Goal: Task Accomplishment & Management: Manage account settings

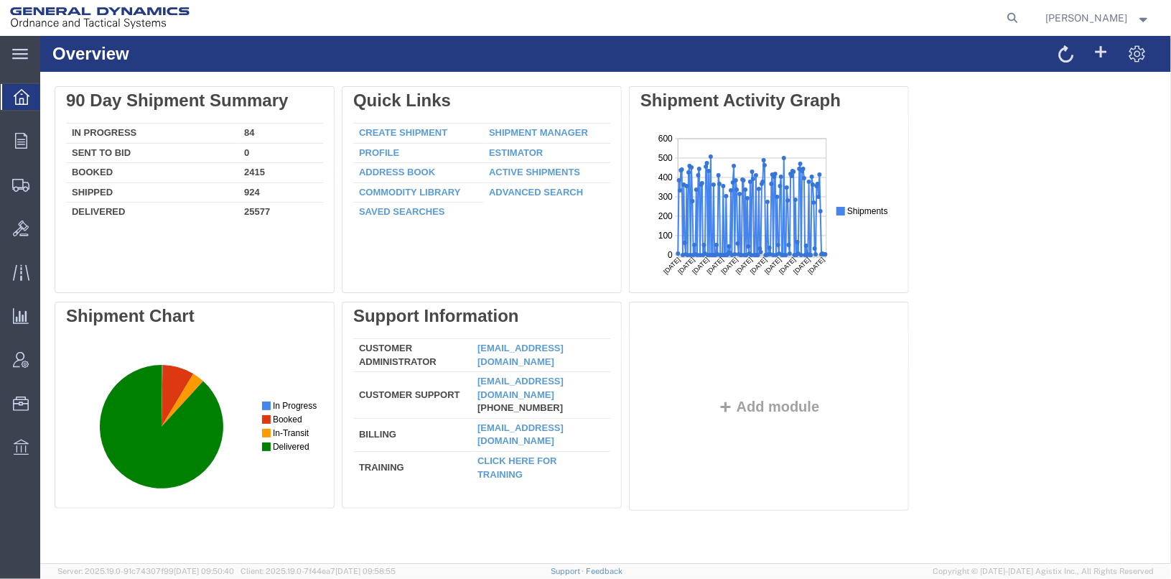
click at [1025, 9] on form at bounding box center [1013, 18] width 23 height 36
click at [1023, 12] on icon at bounding box center [1013, 18] width 20 height 20
type input "56822437"
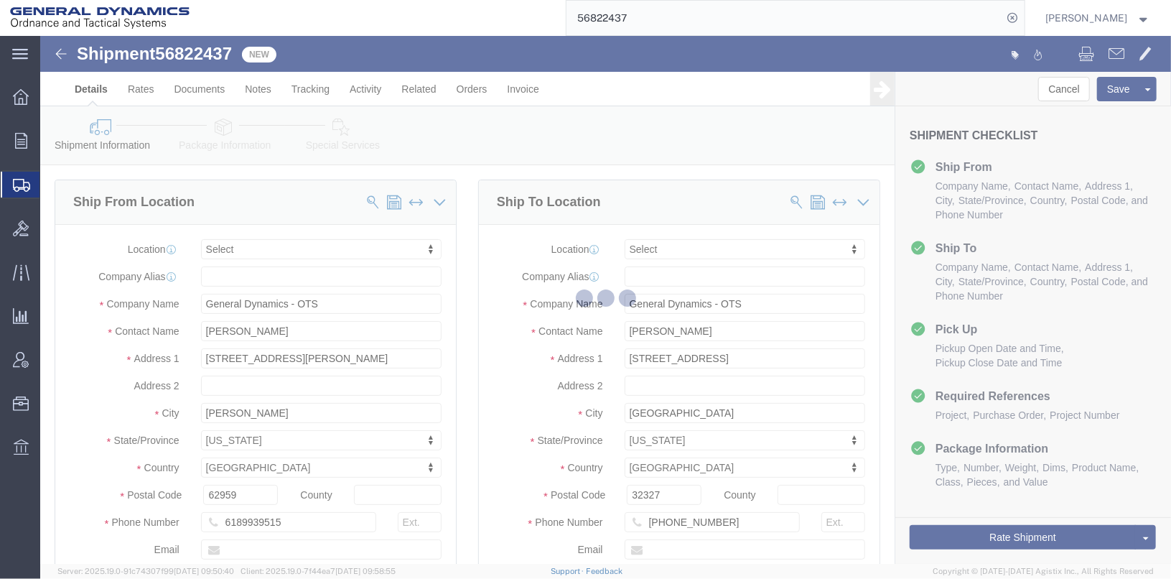
select select
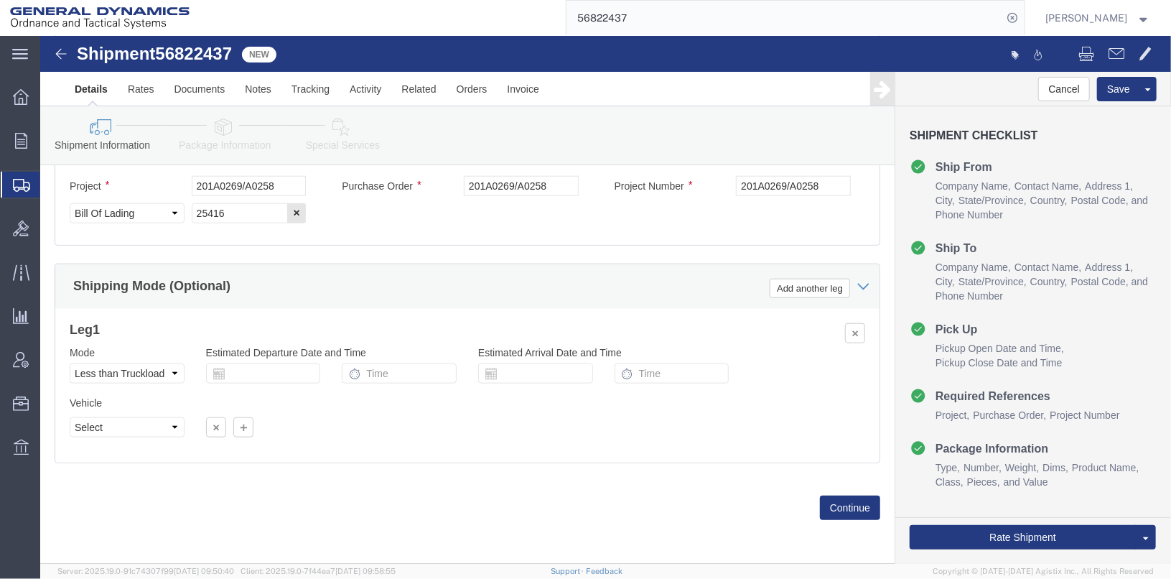
scroll to position [741, 0]
click button "Continue"
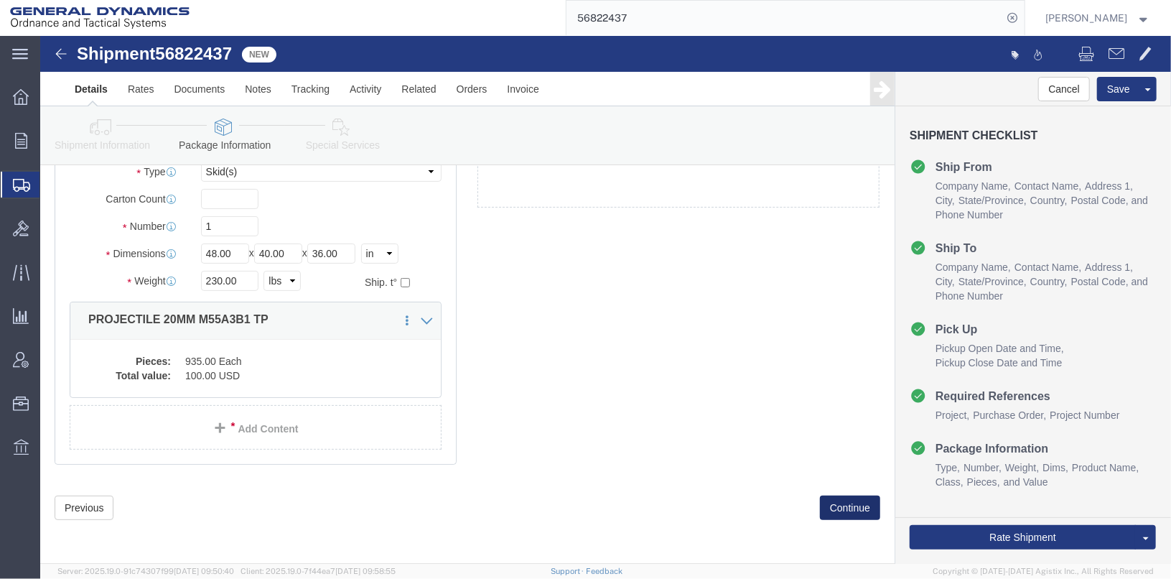
scroll to position [41, 0]
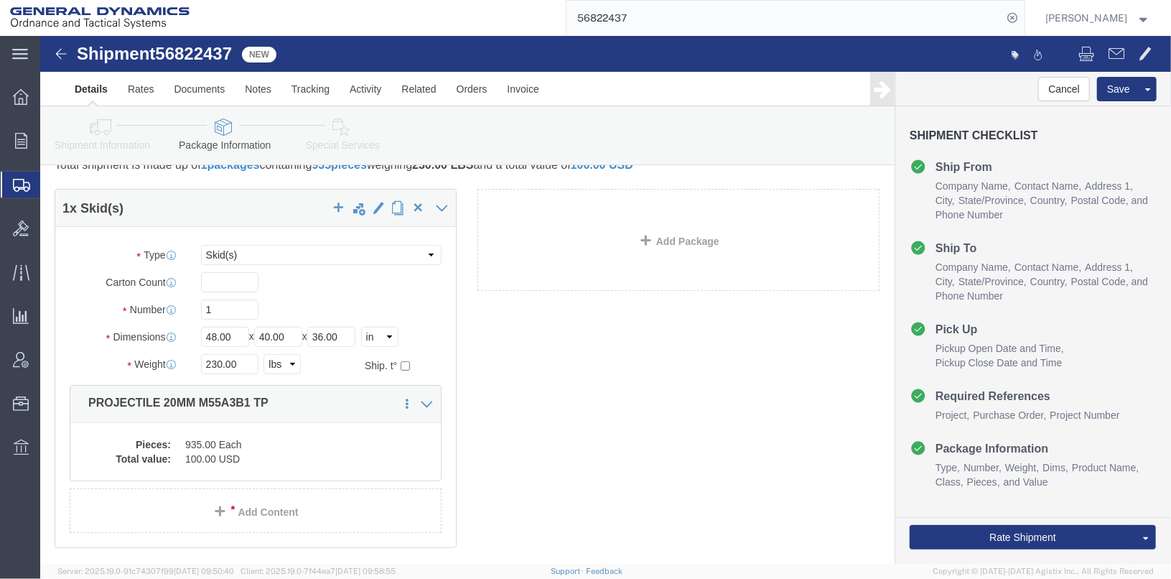
click div "1 x Skid(s) Package Type Select Bale(s) Basket(s) Bolt(s) Bottle(s) Buckets Bul…"
click dd "935.00 Each"
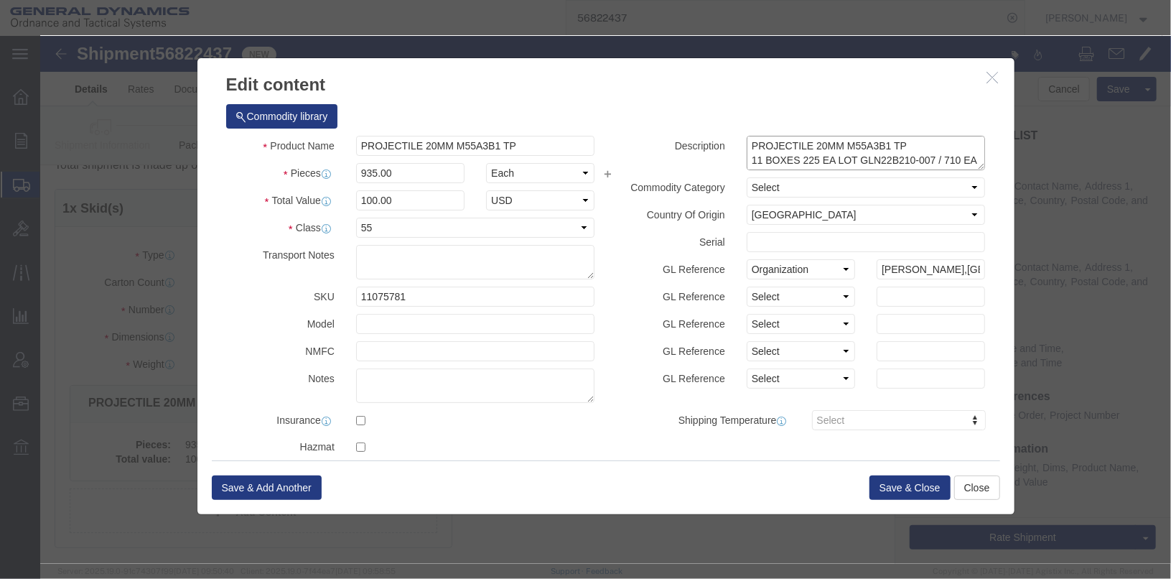
click textarea "PROJECTILE 20MM M55A3B1 TP 11 BOXES 225 EA LOT GLN22B210-007 / 710 EA LOT GLN24…"
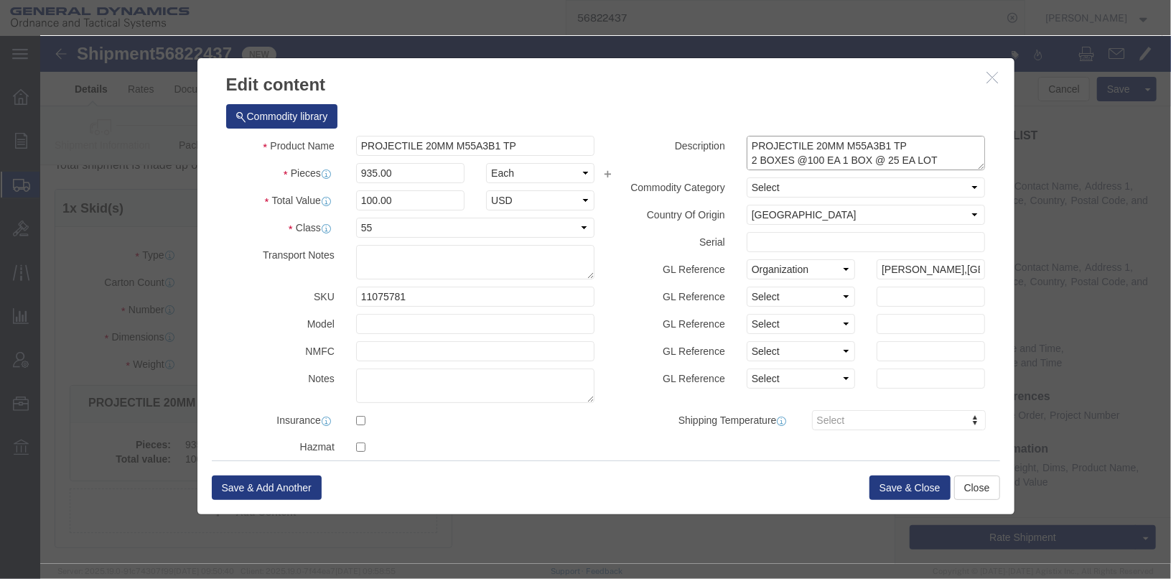
click textarea "PROJECTILE 20MM M55A3B1 TP 11 BOXES 225 EA LOT GLN22B210-007 / 710 EA LOT GLN24…"
type textarea "PROJECTILE 20MM M55A3B1 TP 2 BOXES @100 EA 1 BOX @ 25 EA LOT GLN22B210-007 / 7 …"
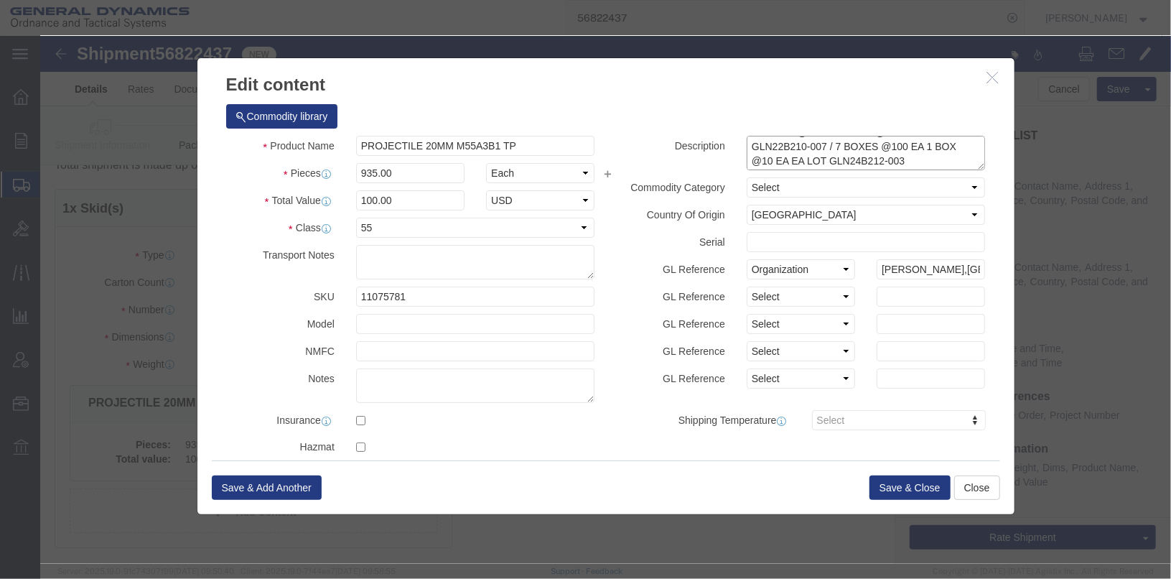
scroll to position [46, 0]
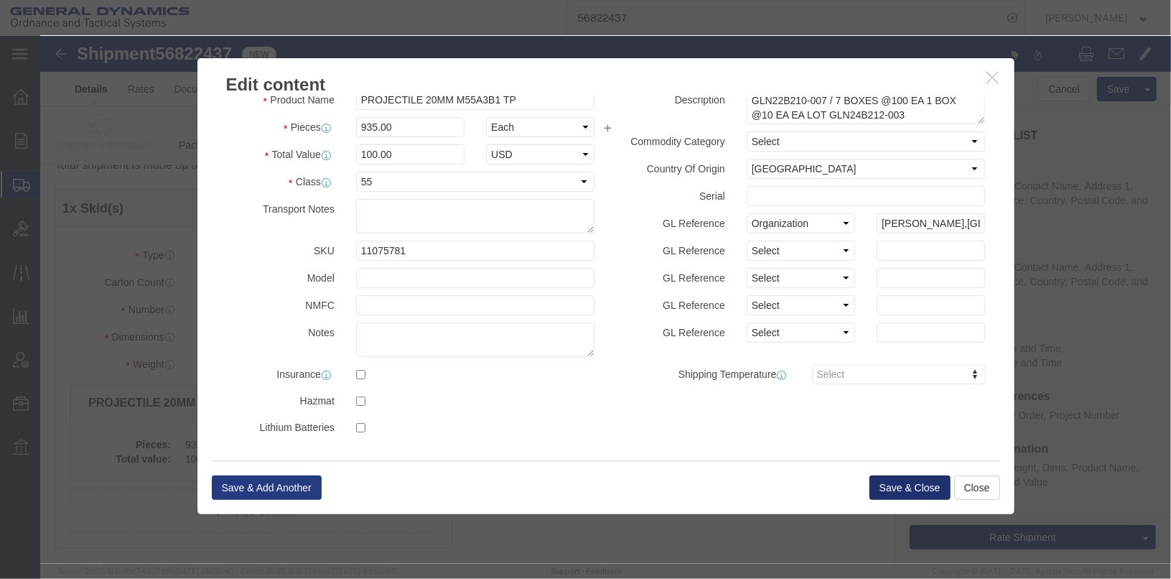
click button "Save & Close"
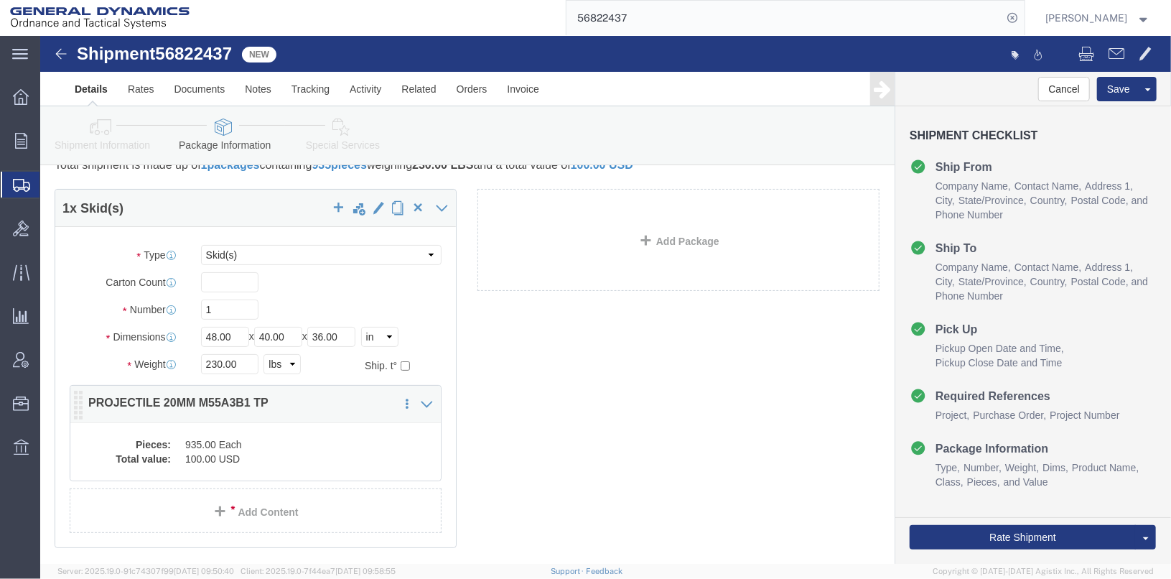
click dd "100.00 USD"
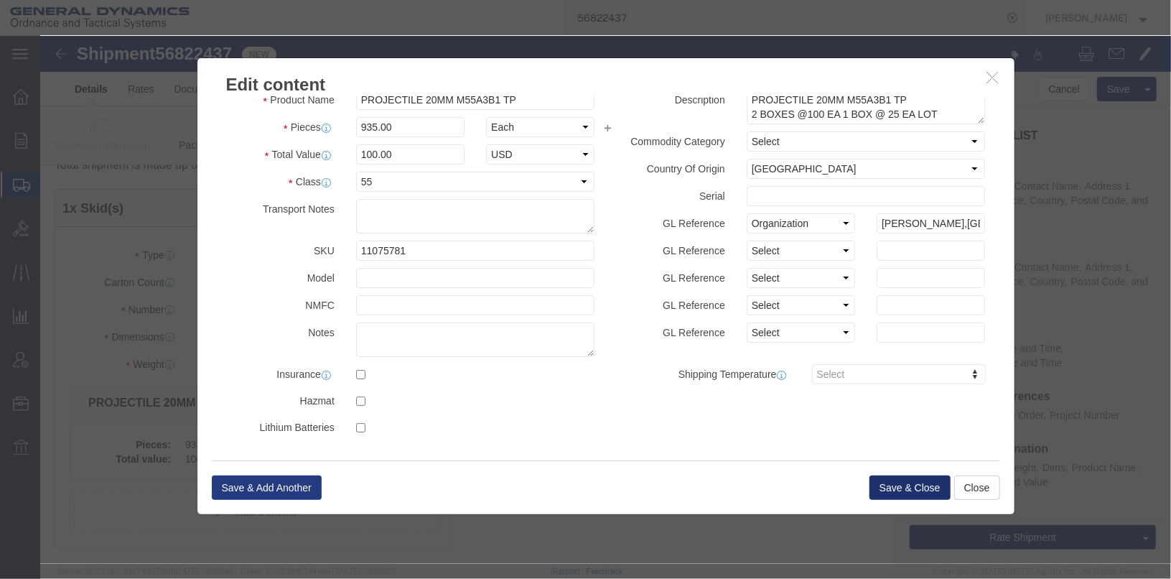
click button "Save & Close"
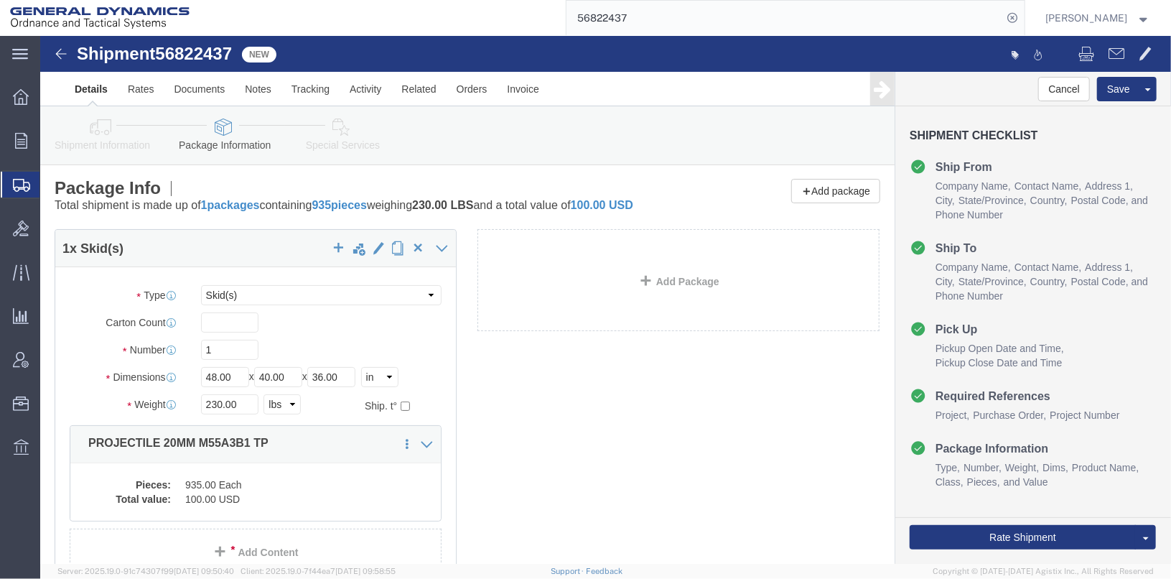
scroll to position [123, 0]
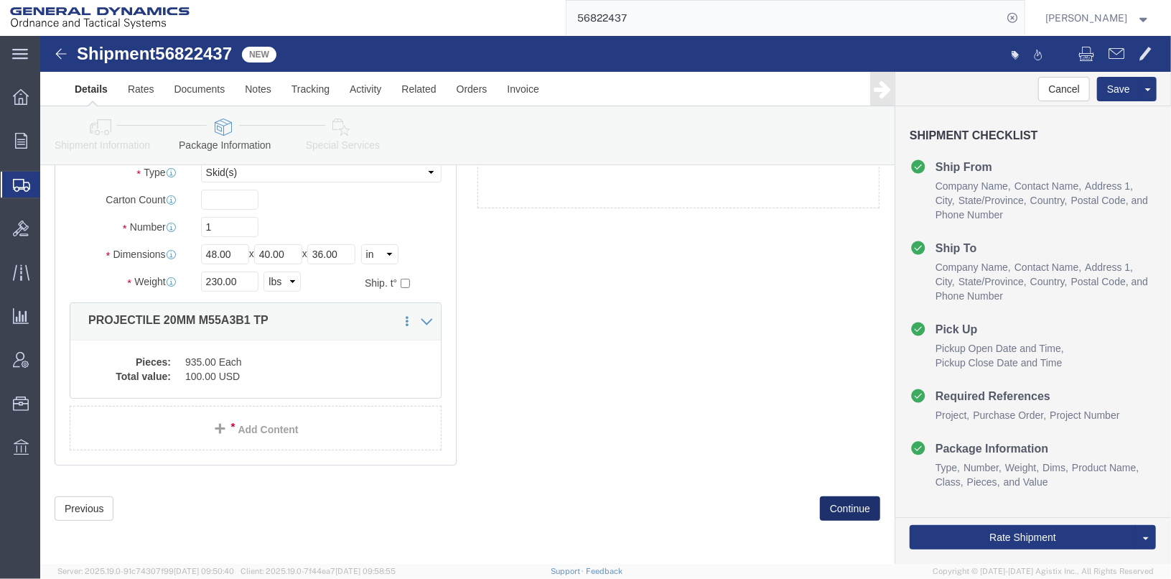
click button "Continue"
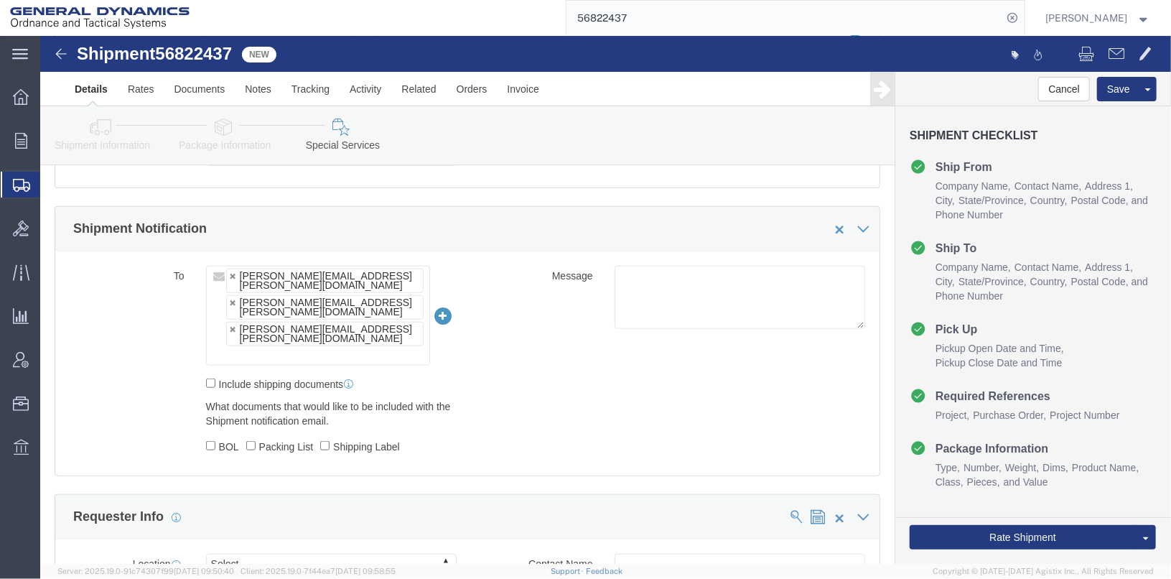
scroll to position [574, 0]
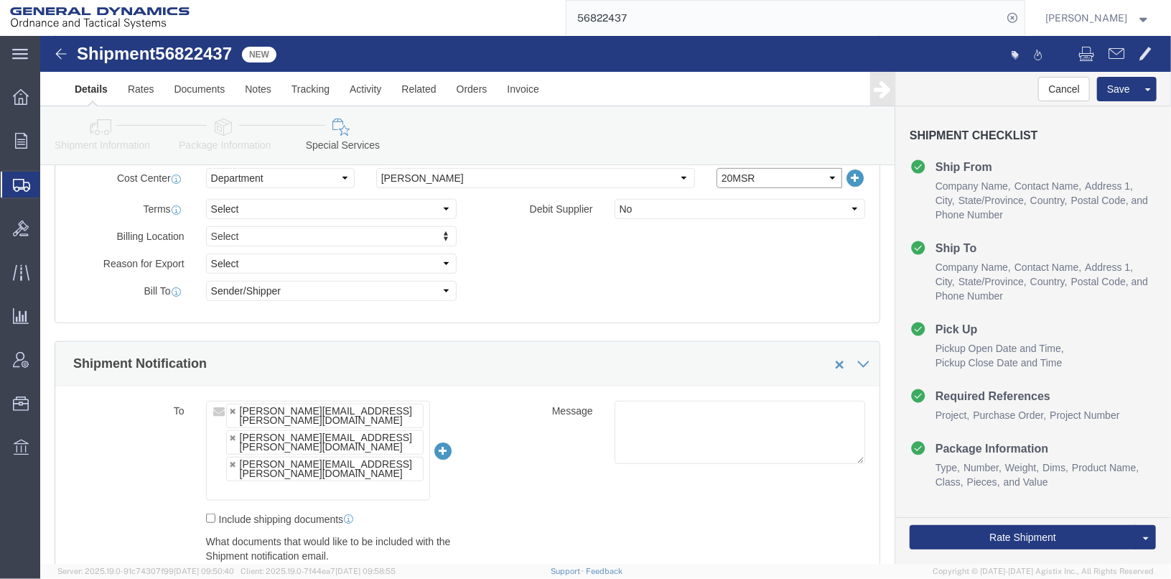
click select "Select 20MSR"
select select
click select "Select 20MSR"
click button "Rate Shipment"
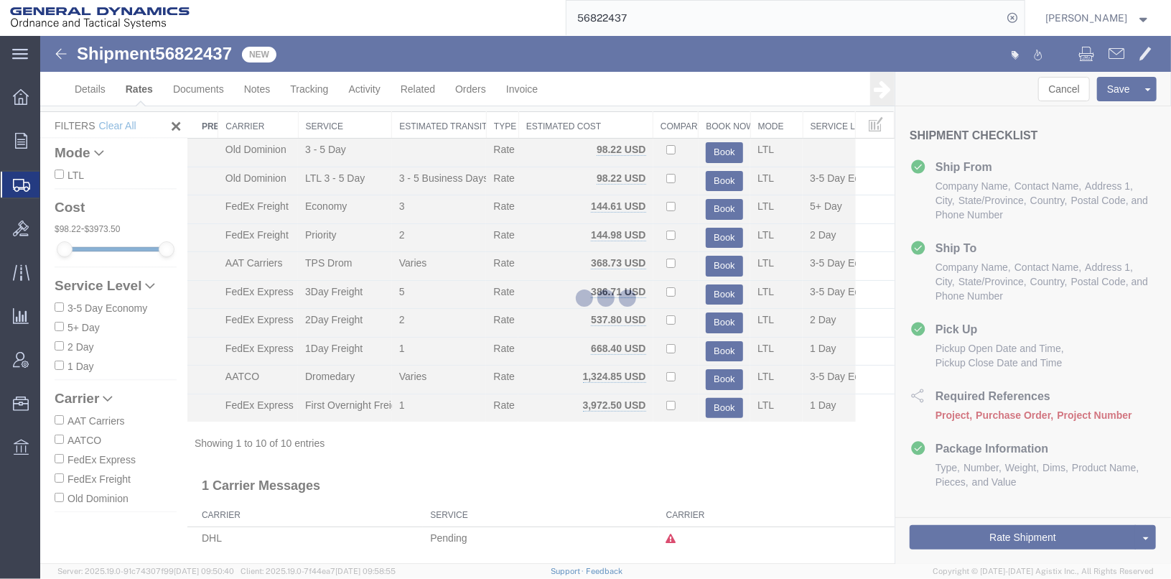
scroll to position [19, 0]
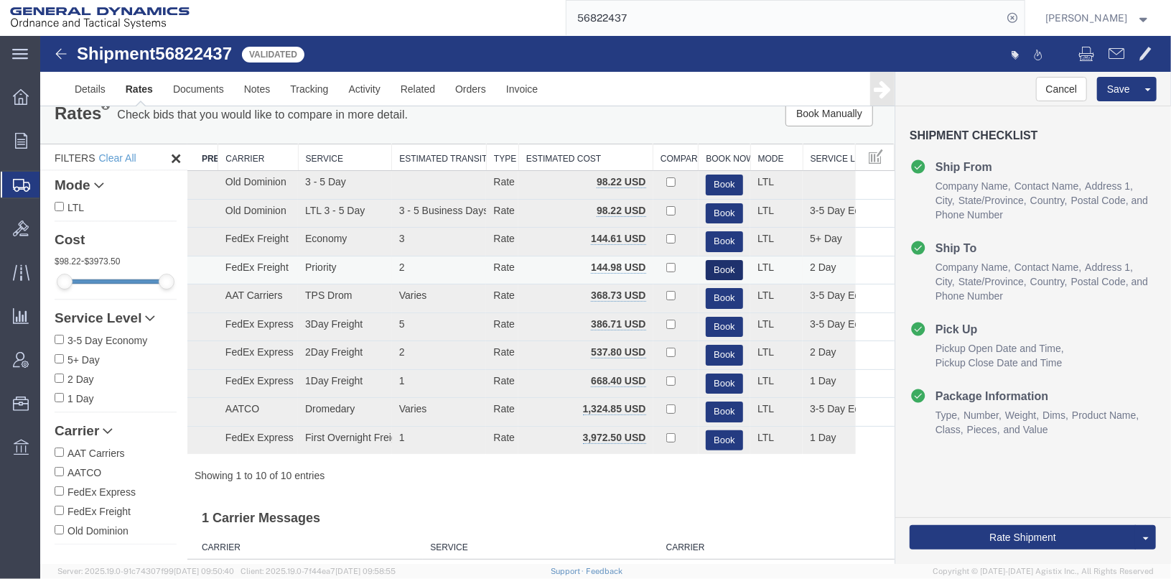
click at [727, 269] on button "Book" at bounding box center [723, 269] width 37 height 21
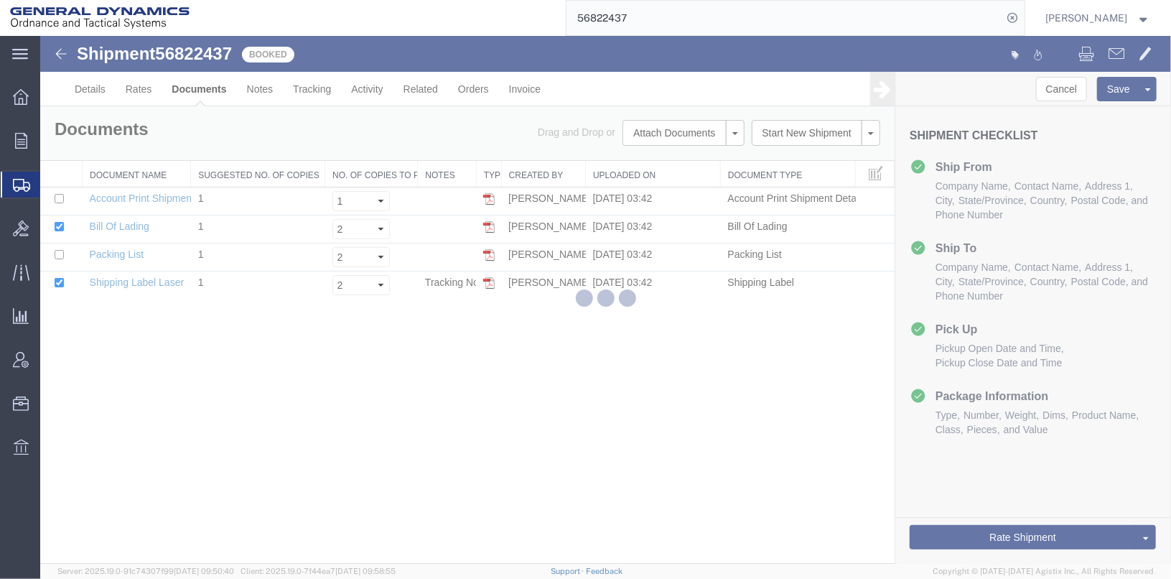
scroll to position [0, 0]
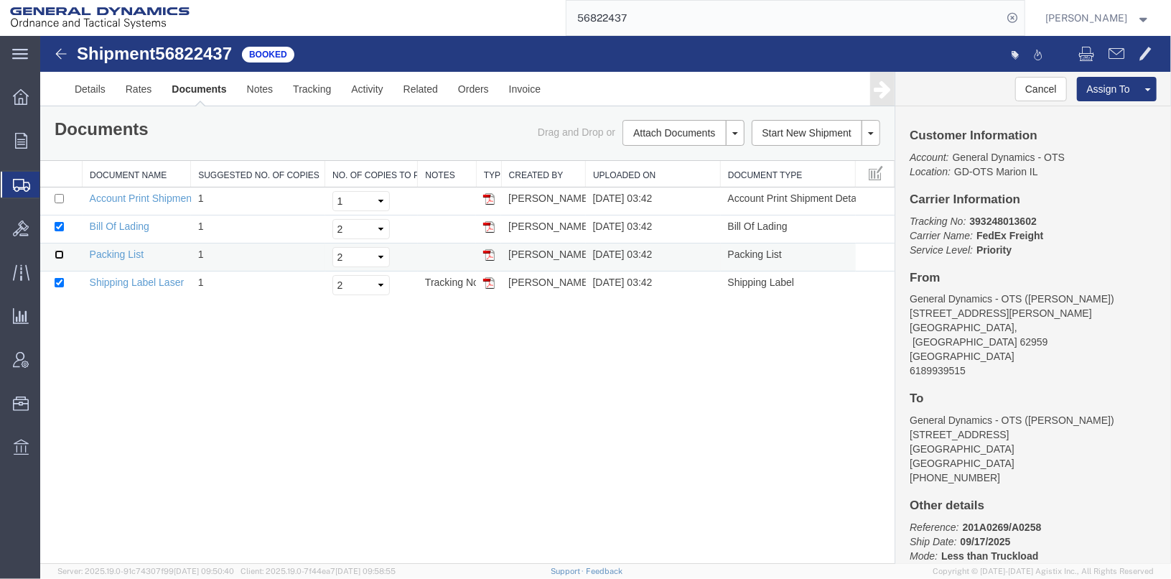
click at [58, 249] on input "checkbox" at bounding box center [58, 253] width 9 height 9
checkbox input "true"
click at [670, 151] on link "Print Documents" at bounding box center [680, 157] width 125 height 22
click at [92, 90] on link "Details" at bounding box center [89, 88] width 51 height 34
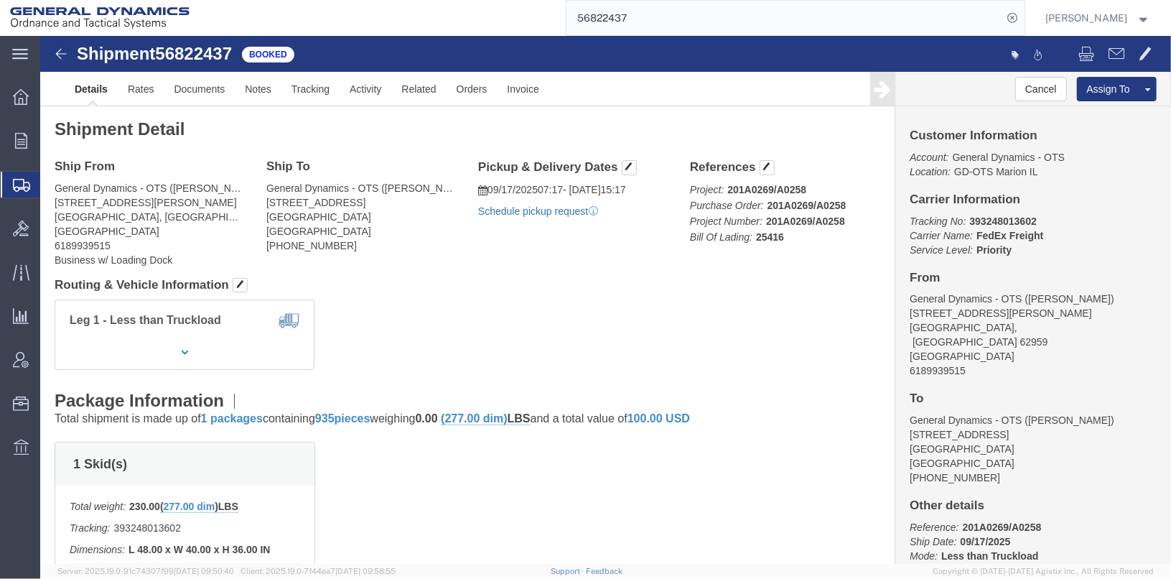
click link "Schedule pickup request"
